Goal: Transaction & Acquisition: Purchase product/service

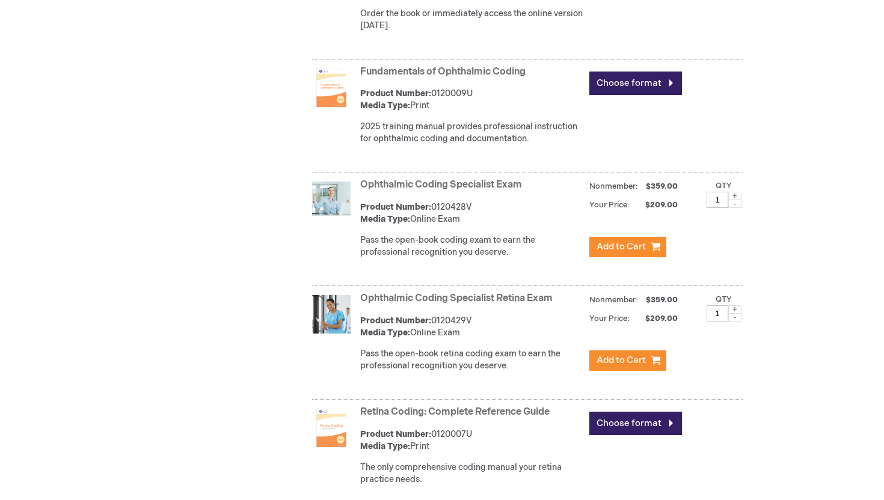
scroll to position [702, 0]
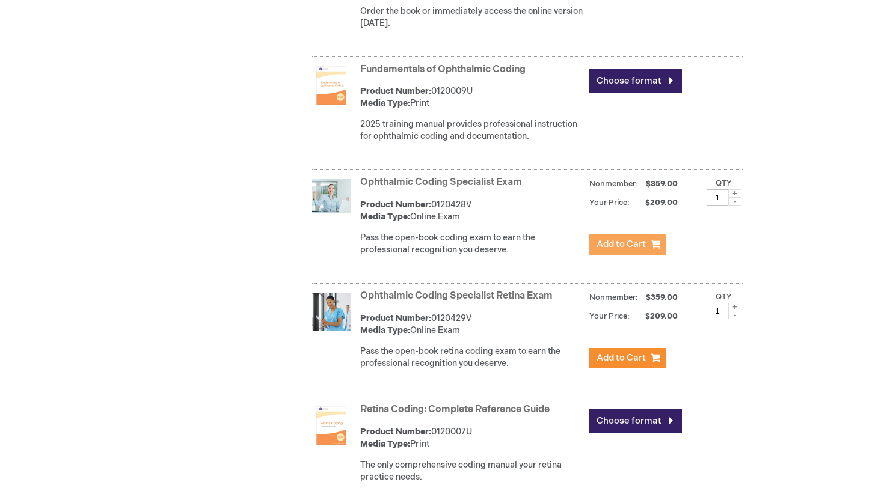
click at [608, 240] on span "Add to Cart" at bounding box center [620, 244] width 49 height 11
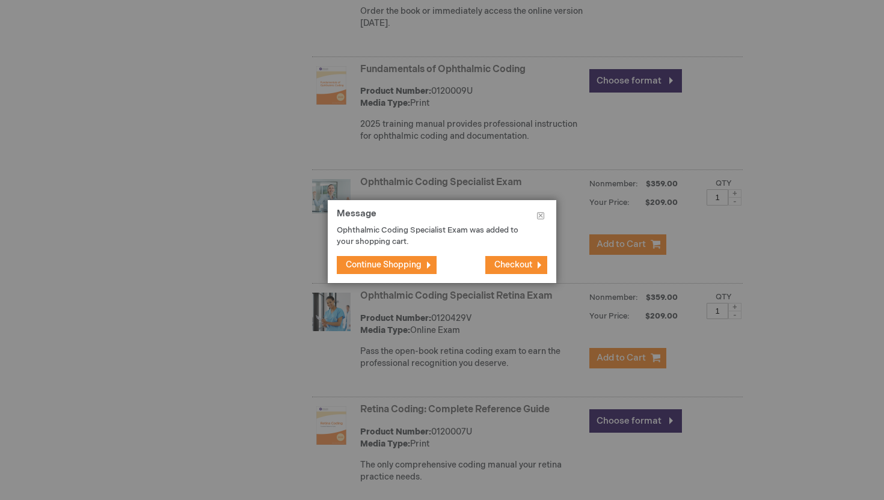
scroll to position [714, 0]
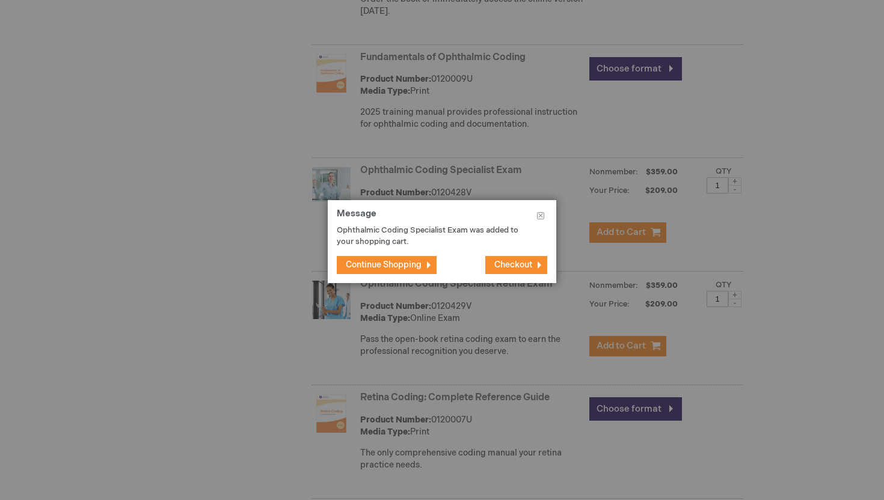
click at [521, 265] on span "Checkout" at bounding box center [513, 265] width 38 height 10
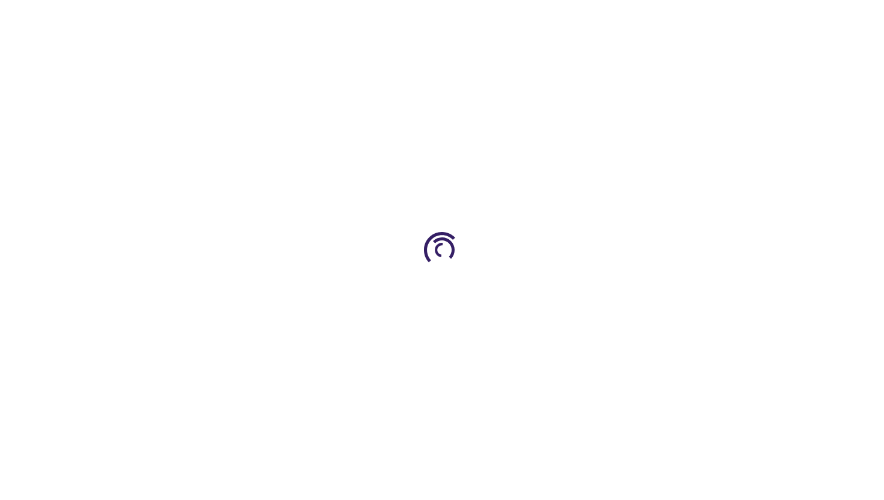
select select "US"
select select "12"
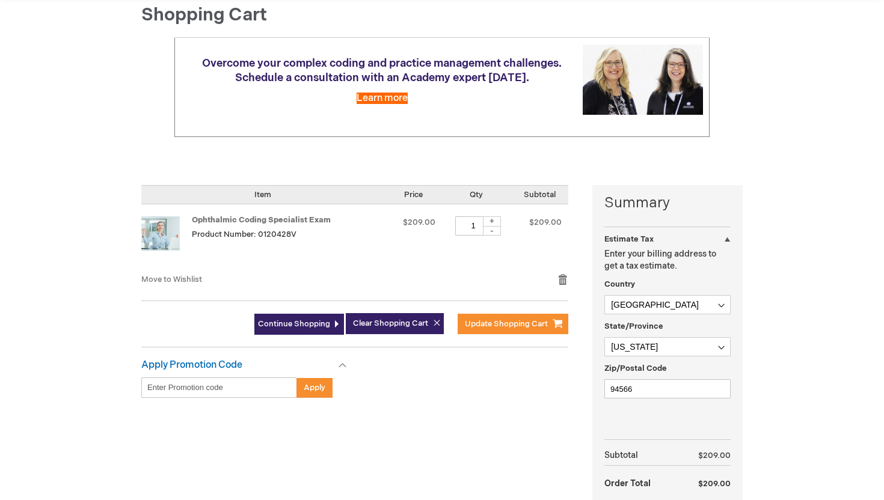
scroll to position [70, 0]
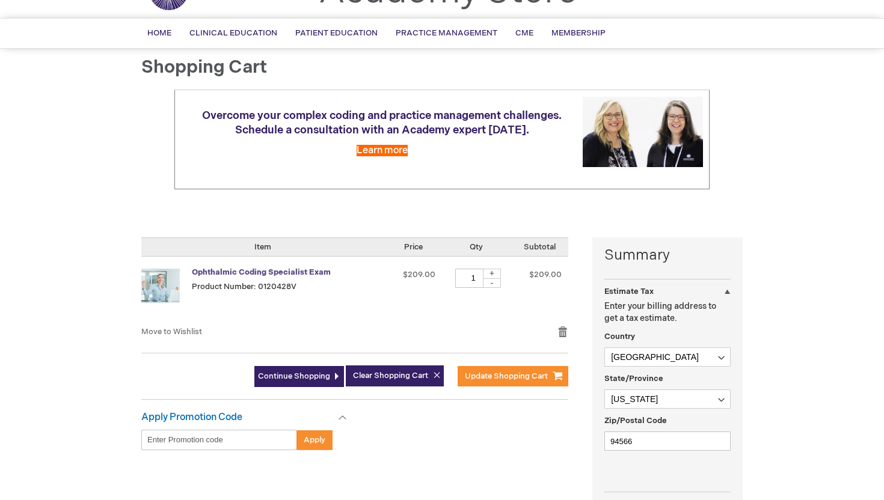
click at [257, 271] on link "Ophthalmic Coding Specialist Exam" at bounding box center [261, 273] width 139 height 10
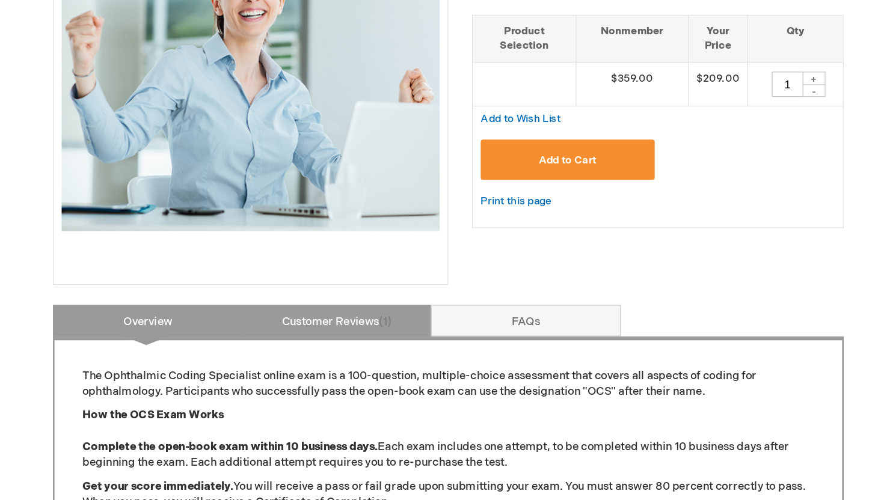
click at [393, 366] on span "1" at bounding box center [395, 365] width 10 height 10
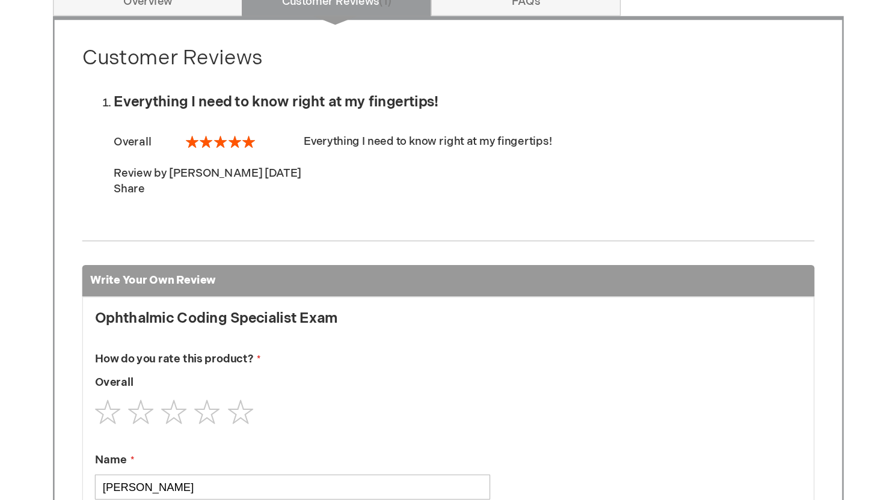
scroll to position [393, 0]
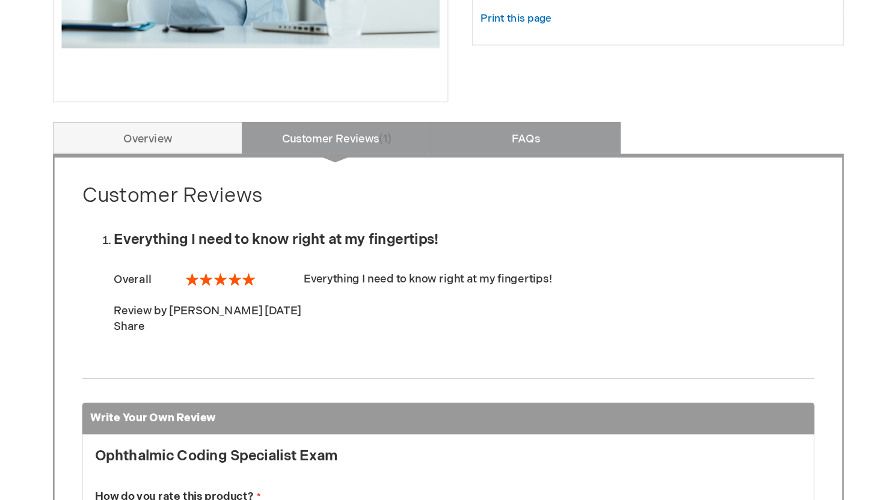
click at [491, 127] on link "FAQs" at bounding box center [501, 118] width 144 height 24
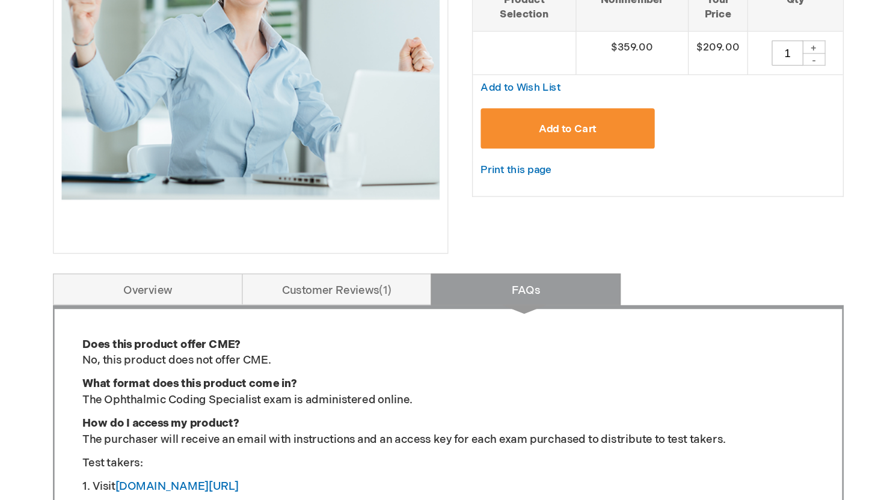
scroll to position [228, 0]
